Goal: Find specific fact: Find specific fact

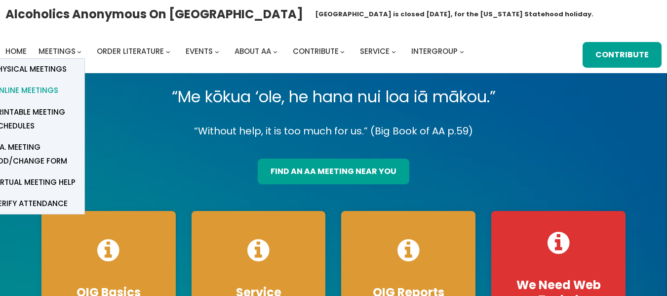
click at [57, 89] on link "Online Meetings" at bounding box center [35, 90] width 99 height 21
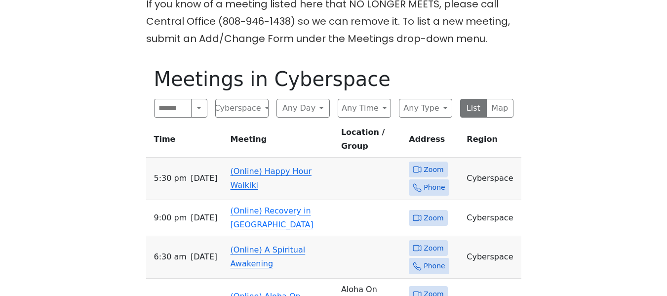
scroll to position [325, 0]
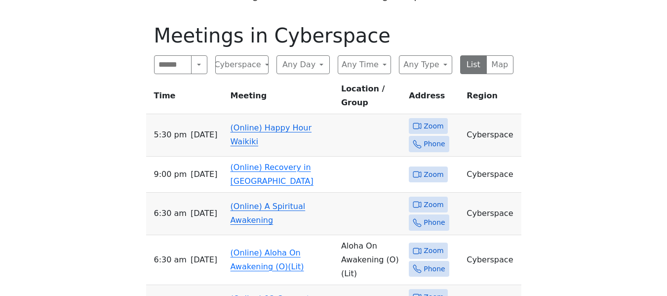
click at [423, 120] on span "Zoom" at bounding box center [433, 126] width 20 height 12
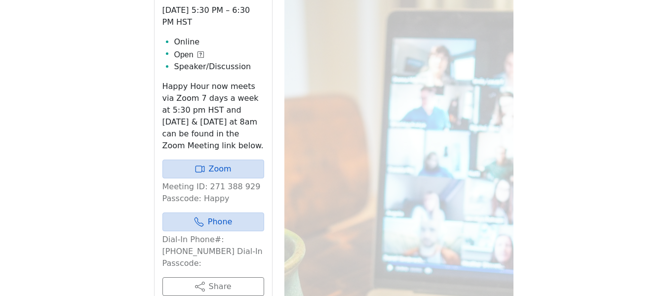
scroll to position [422, 0]
click at [228, 188] on p "Meeting ID: 271 388 929 Passcode: Happy" at bounding box center [213, 192] width 102 height 24
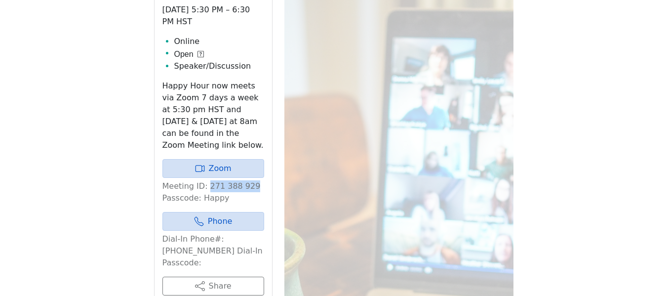
drag, startPoint x: 247, startPoint y: 184, endPoint x: 204, endPoint y: 190, distance: 43.3
click at [204, 190] on p "Meeting ID: 271 388 929 Passcode: Happy" at bounding box center [213, 192] width 102 height 24
copy p "271 388 929"
